Goal: Transaction & Acquisition: Purchase product/service

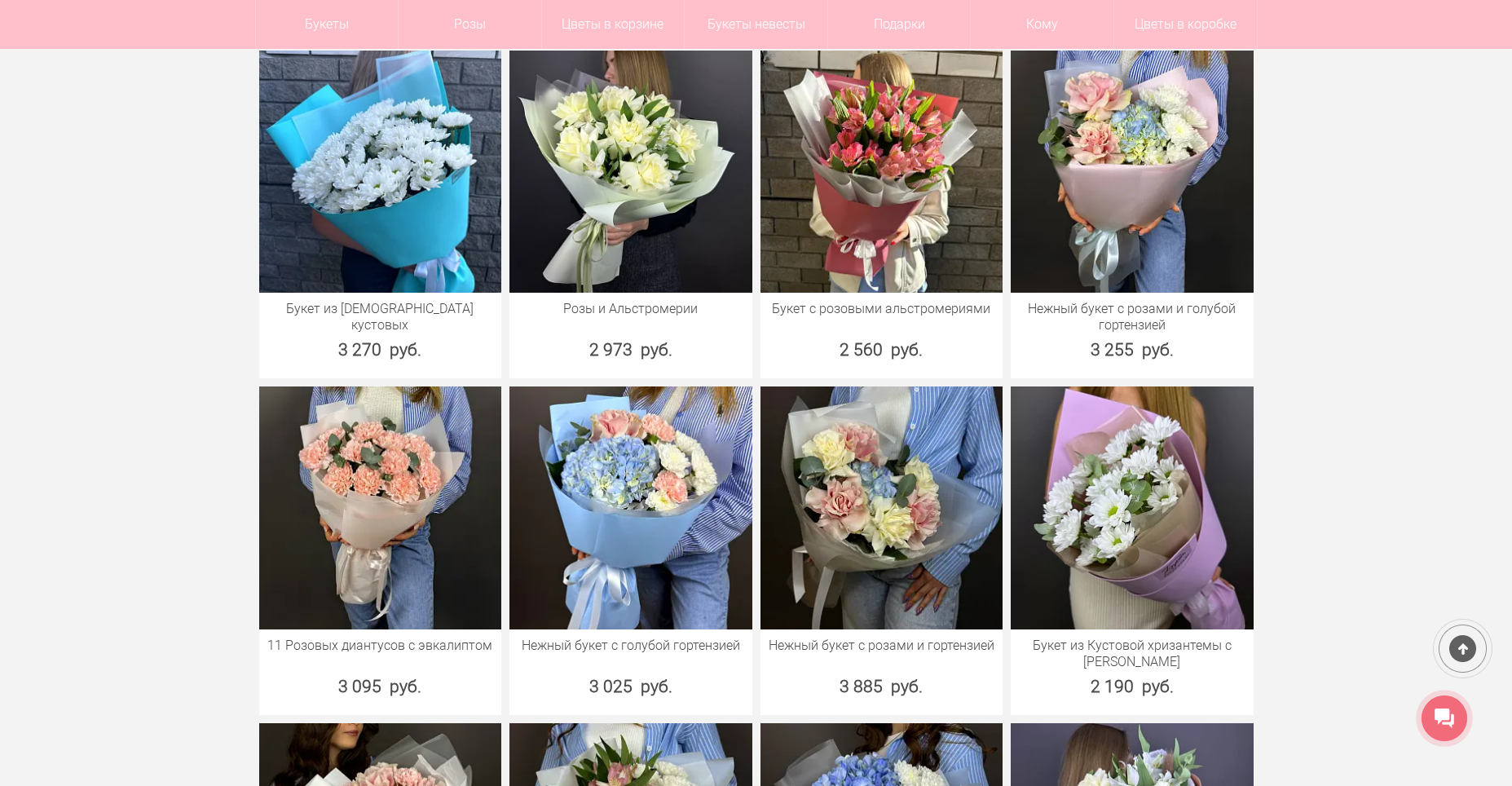
scroll to position [733, 0]
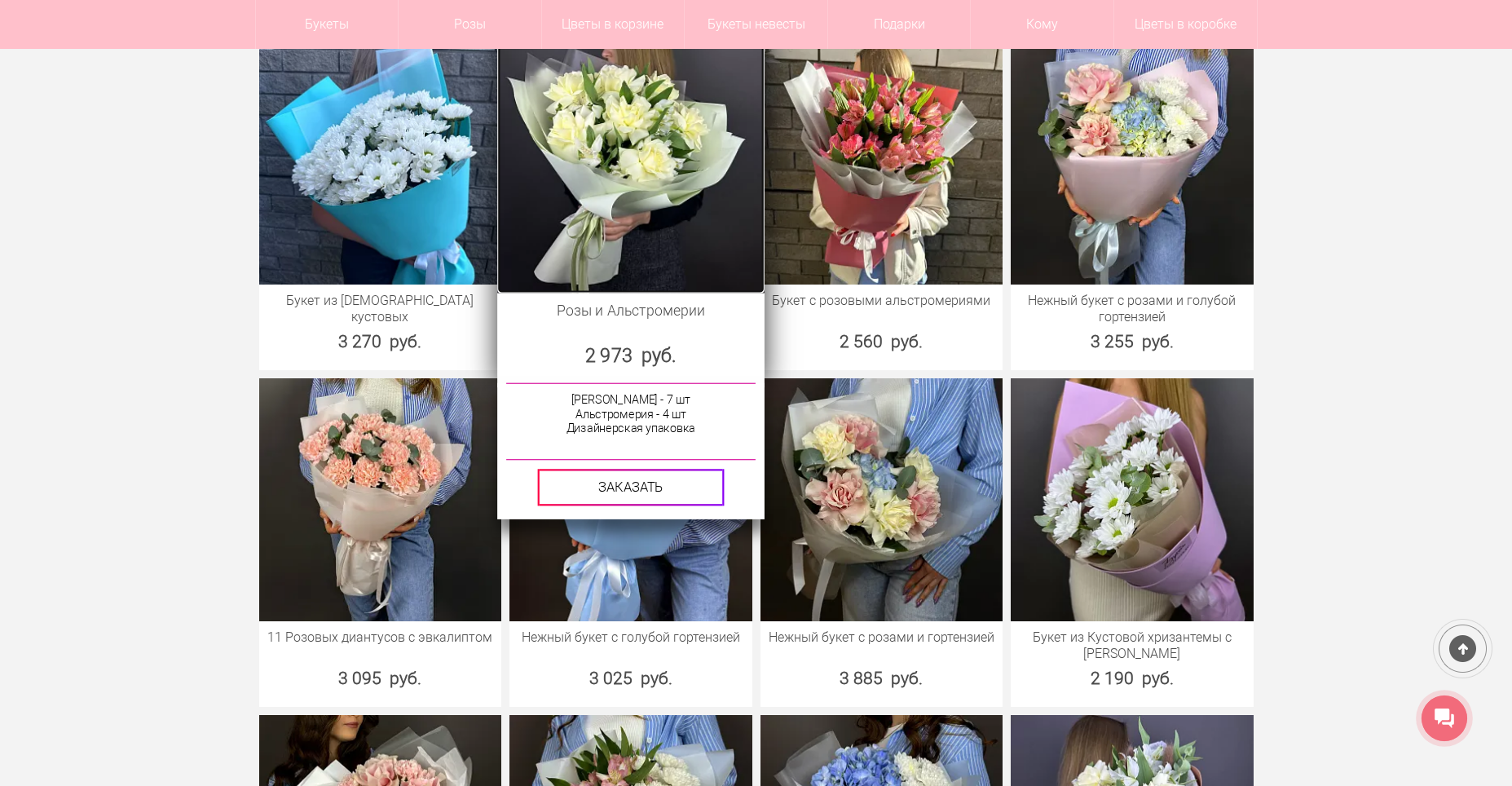
click at [603, 214] on img at bounding box center [631, 158] width 266 height 266
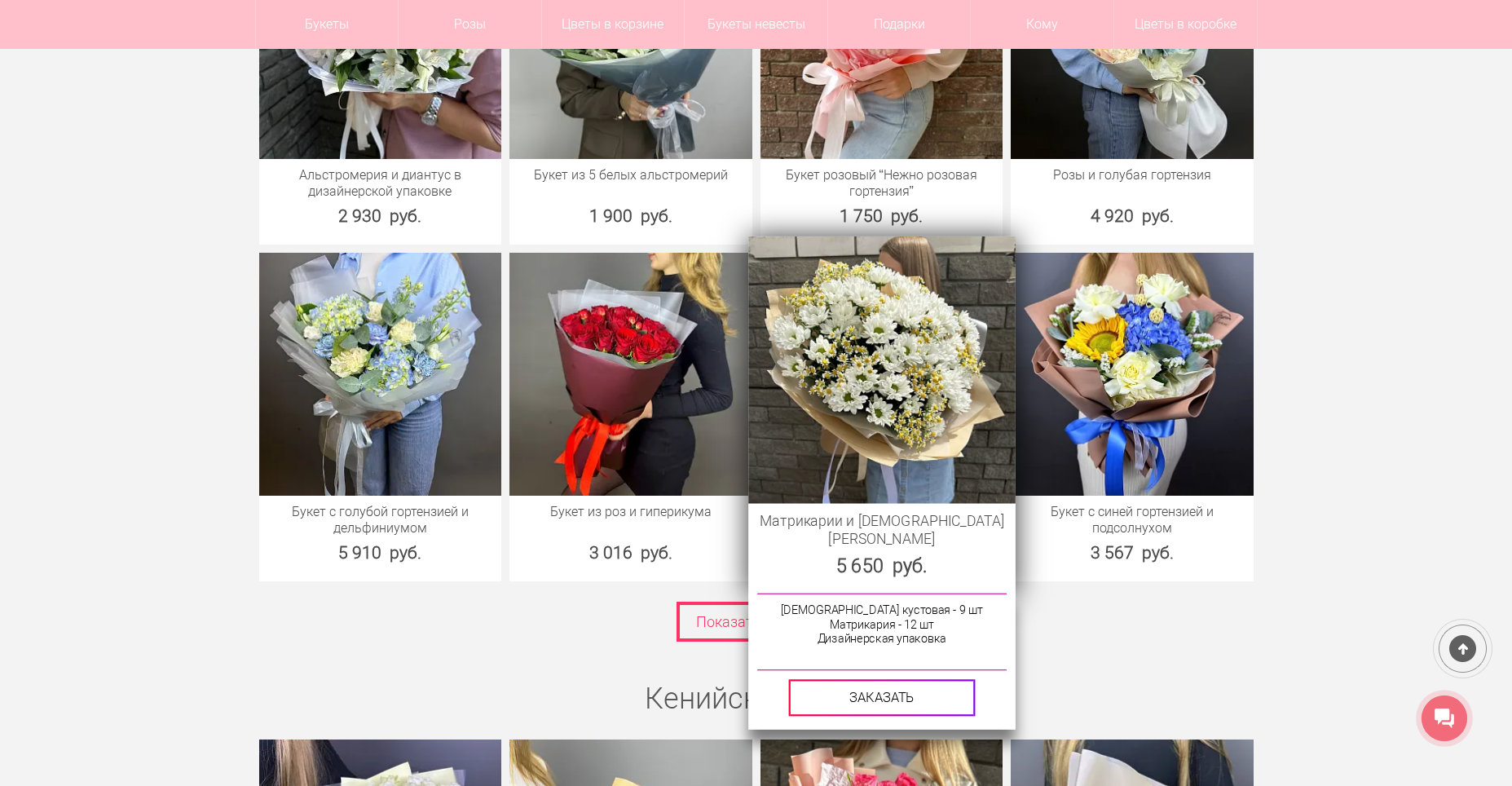
scroll to position [2200, 0]
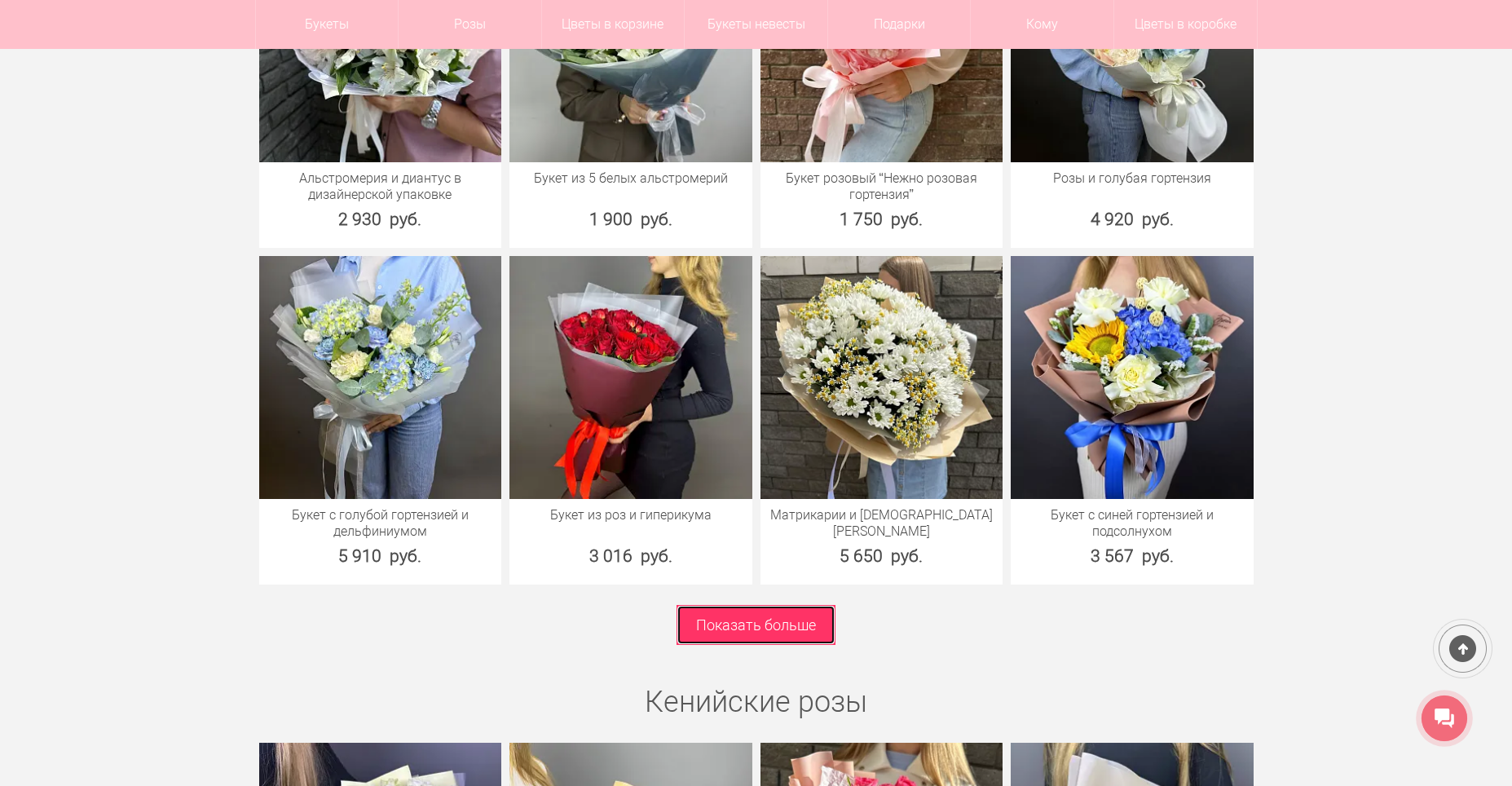
click at [808, 640] on link "Показать больше" at bounding box center [756, 624] width 159 height 40
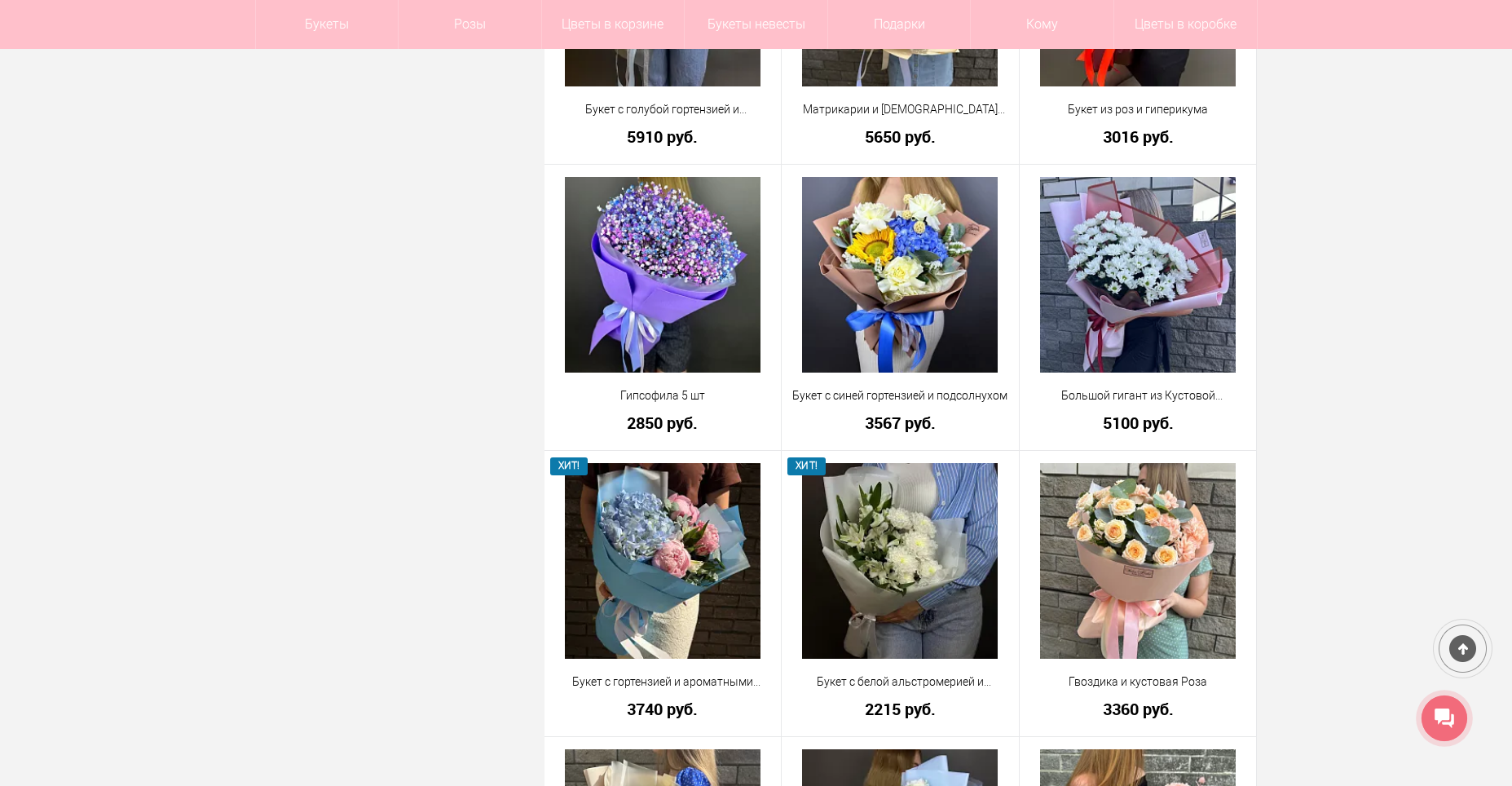
scroll to position [2445, 0]
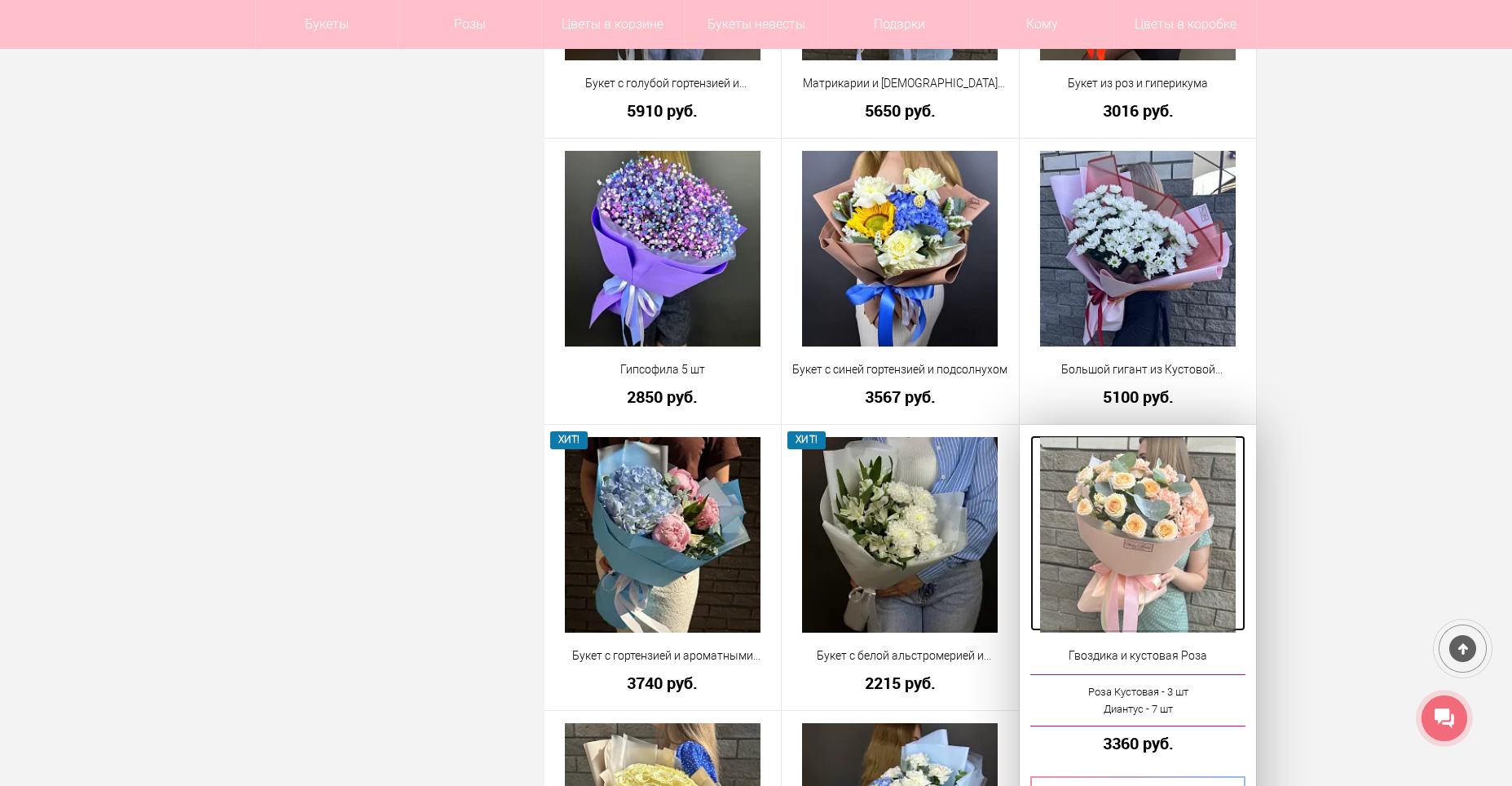
click at [1174, 531] on img at bounding box center [1138, 534] width 196 height 196
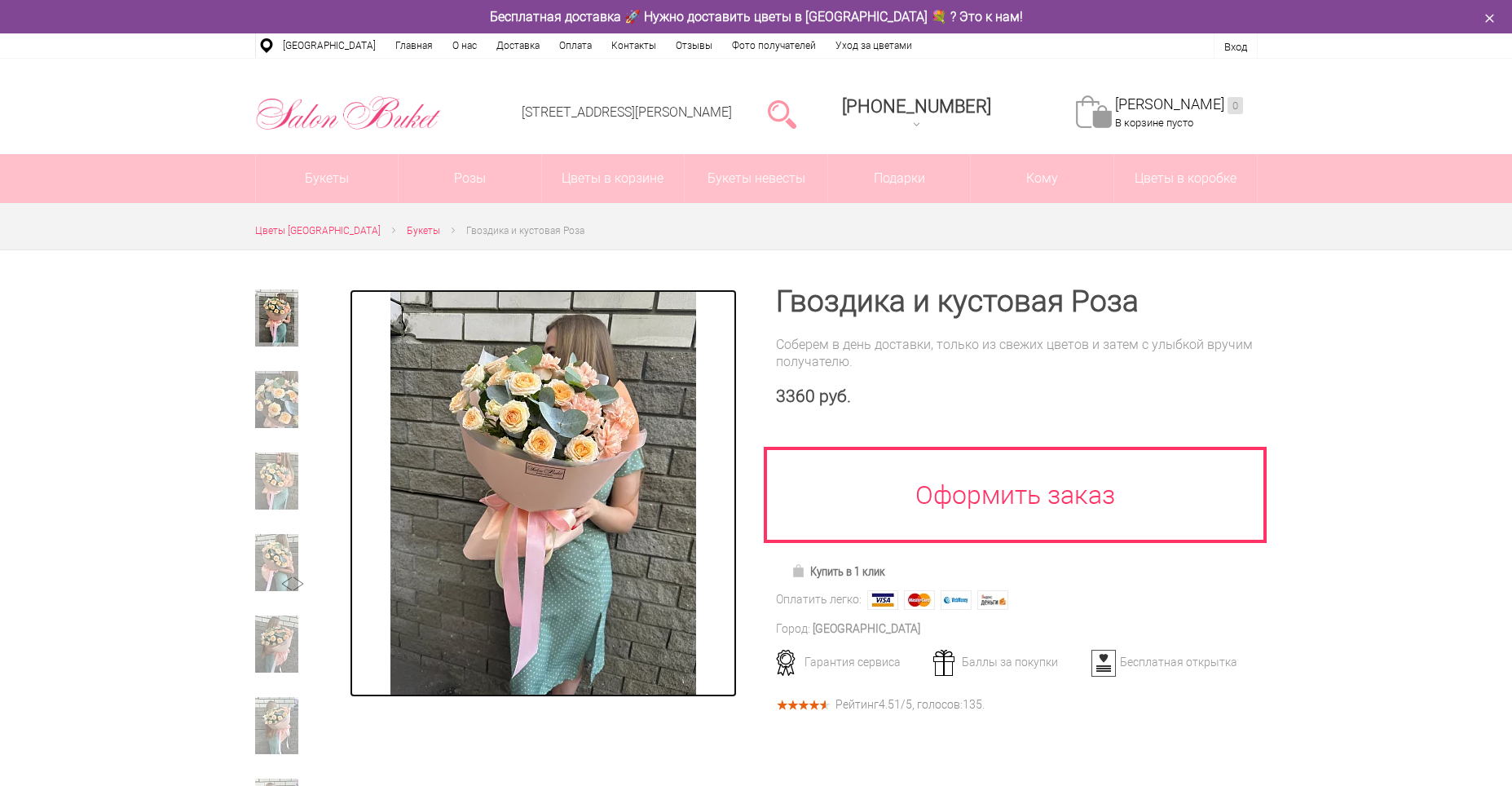
drag, startPoint x: 0, startPoint y: 0, endPoint x: 510, endPoint y: 491, distance: 707.9
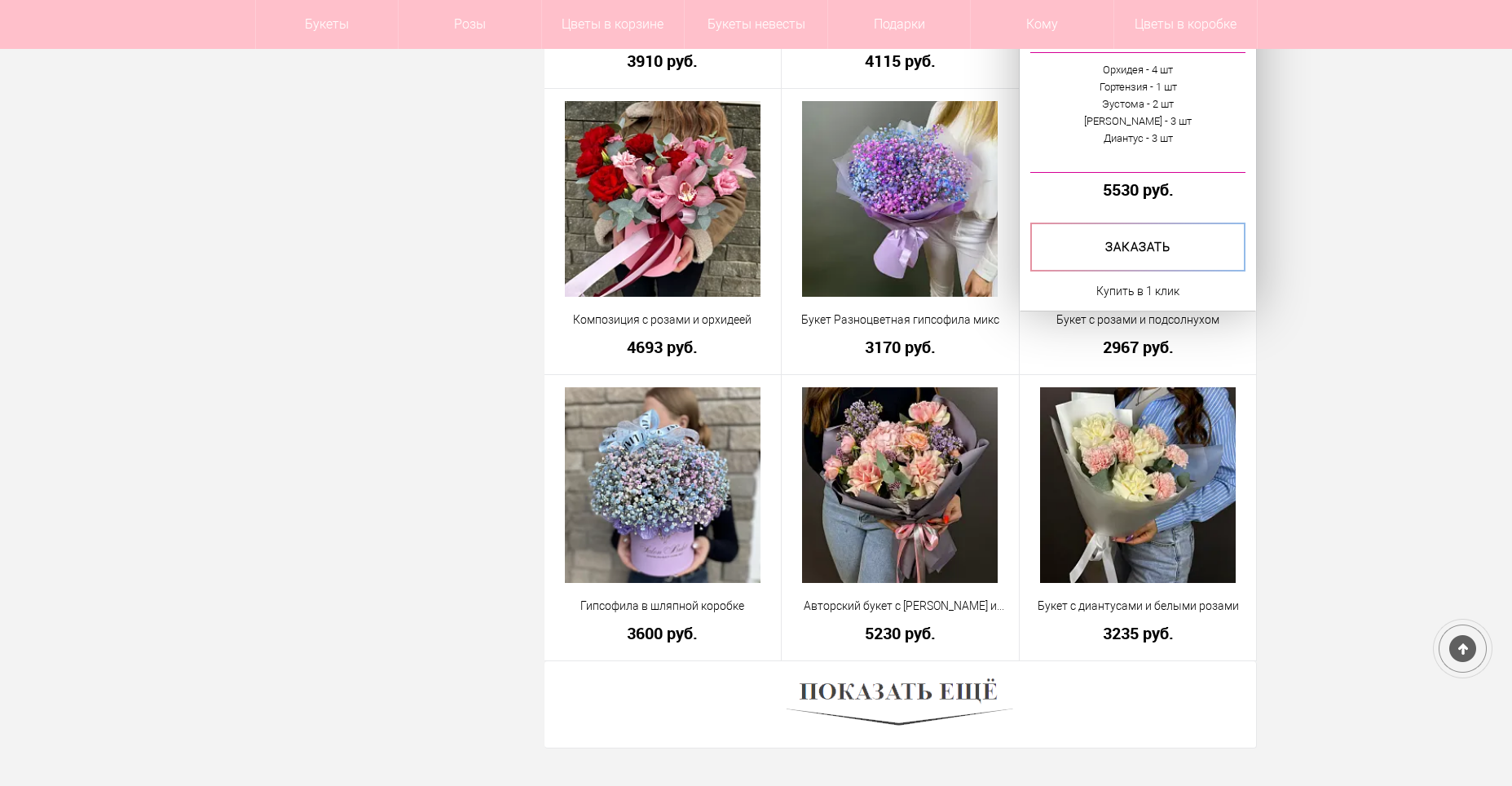
scroll to position [4368, 0]
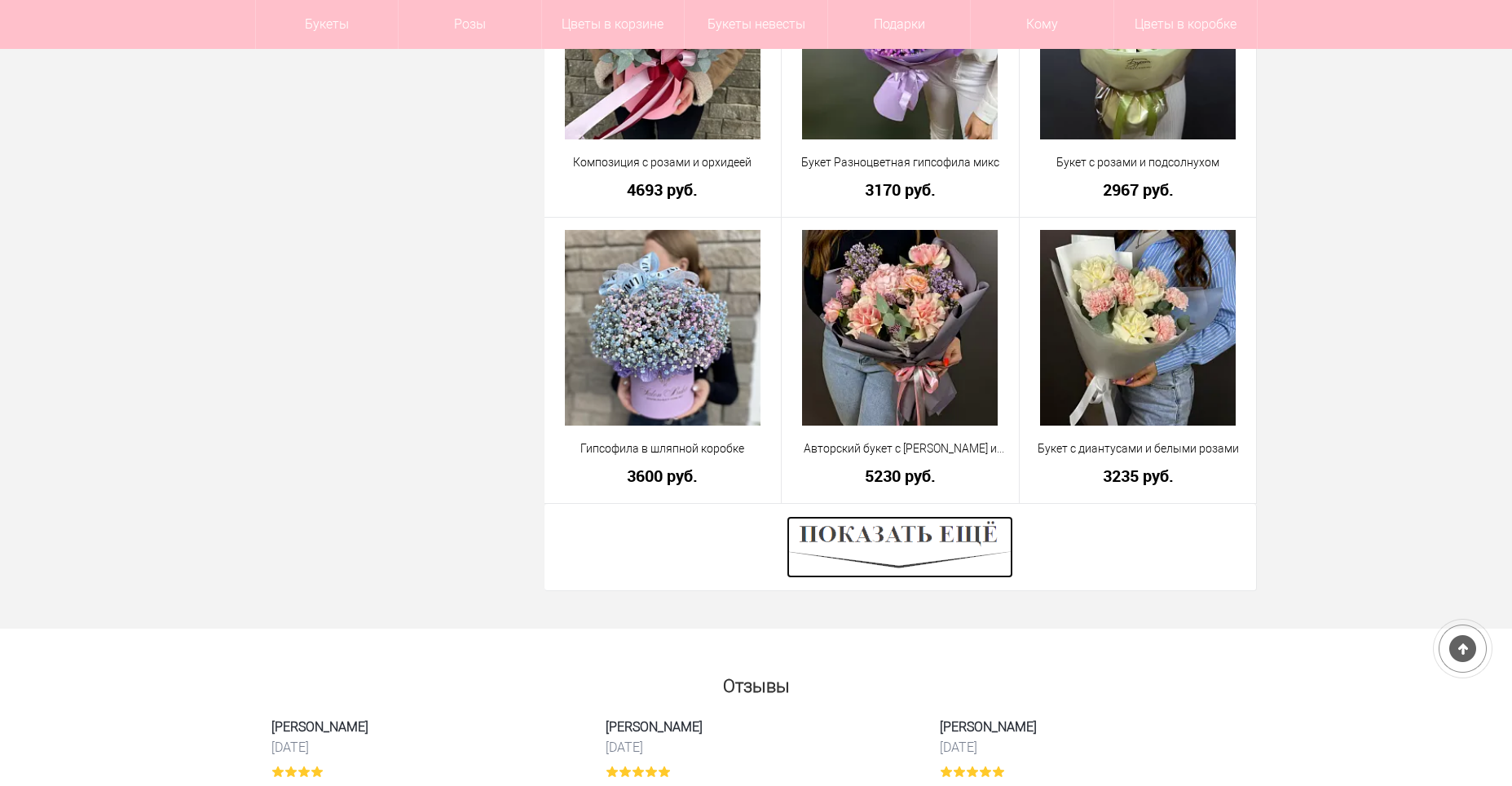
click at [866, 550] on img at bounding box center [899, 547] width 227 height 62
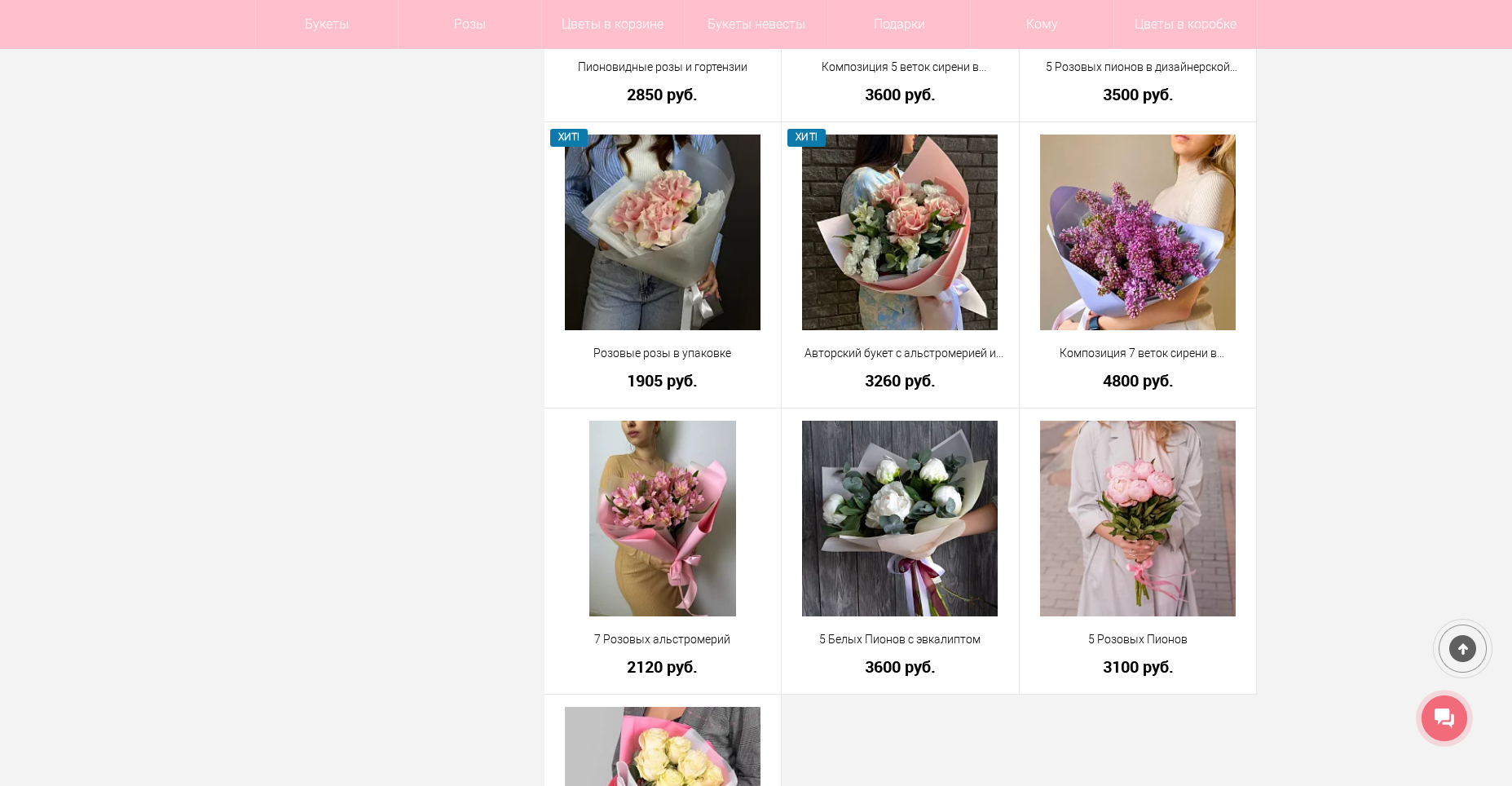
scroll to position [5867, 0]
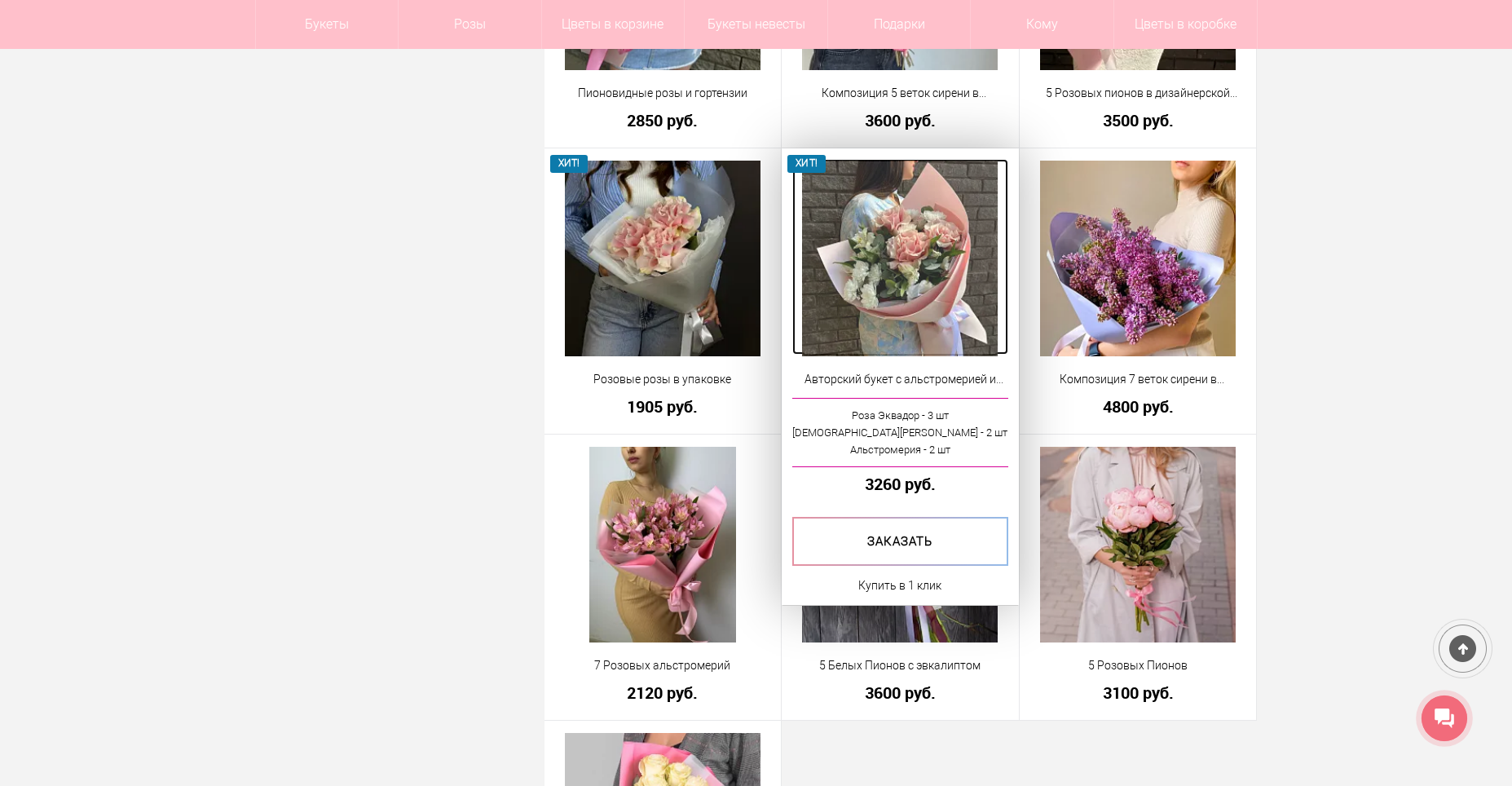
click at [904, 295] on img at bounding box center [900, 259] width 196 height 196
